Goal: Task Accomplishment & Management: Manage account settings

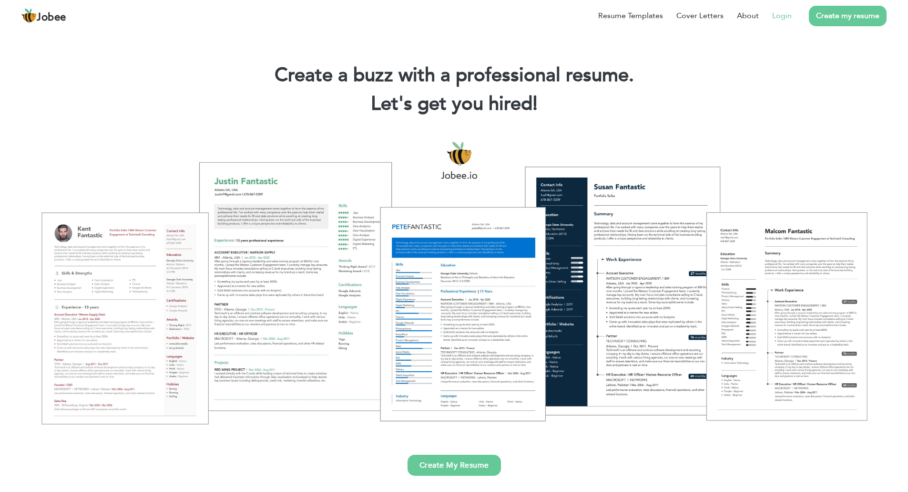
click at [780, 15] on link "Login" at bounding box center [782, 15] width 20 height 11
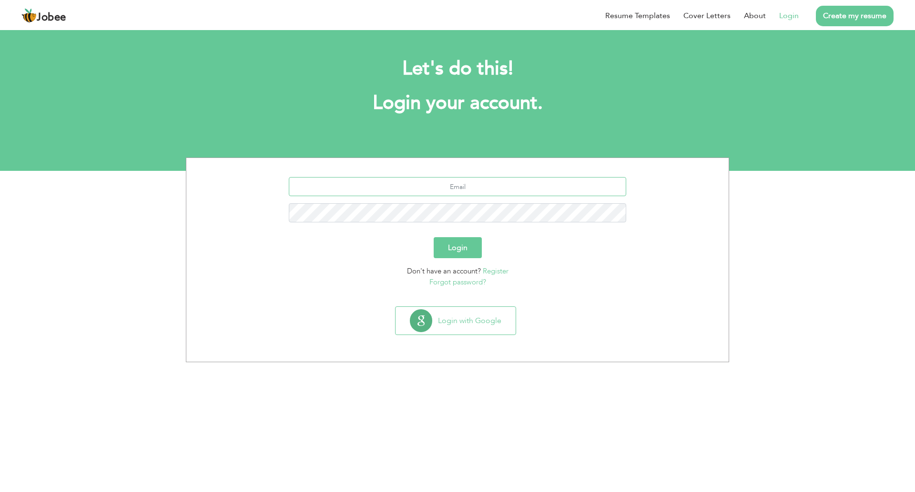
click at [513, 186] on input "text" at bounding box center [458, 186] width 338 height 19
type input "asim.maqsood@efsme.com"
click at [506, 186] on input "asim.maqsood@efsme.com" at bounding box center [458, 186] width 338 height 19
